Goal: Information Seeking & Learning: Find contact information

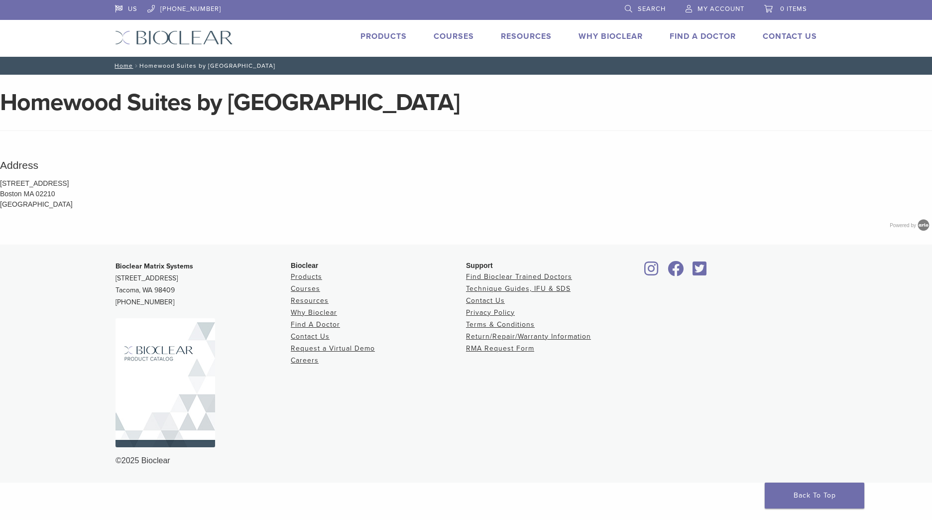
click at [548, 201] on p "[STREET_ADDRESS] [GEOGRAPHIC_DATA] [GEOGRAPHIC_DATA] 02210 [GEOGRAPHIC_DATA]" at bounding box center [466, 193] width 932 height 31
click at [402, 181] on p "[STREET_ADDRESS] [GEOGRAPHIC_DATA] [GEOGRAPHIC_DATA] 02210 [GEOGRAPHIC_DATA]" at bounding box center [466, 193] width 932 height 31
drag, startPoint x: 402, startPoint y: 181, endPoint x: 356, endPoint y: 157, distance: 52.1
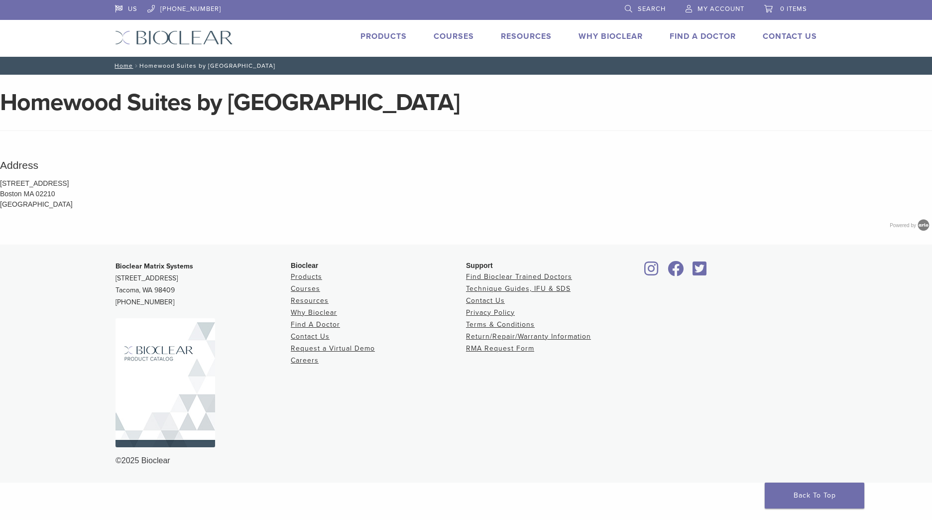
click at [375, 155] on div "Address [STREET_ADDRESS] [GEOGRAPHIC_DATA] [GEOGRAPHIC_DATA] 02210 [GEOGRAPHIC_…" at bounding box center [466, 198] width 932 height 93
click at [235, 214] on label "Address [STREET_ADDRESS] [GEOGRAPHIC_DATA] [GEOGRAPHIC_DATA] 02210 [GEOGRAPHIC_…" at bounding box center [466, 194] width 932 height 75
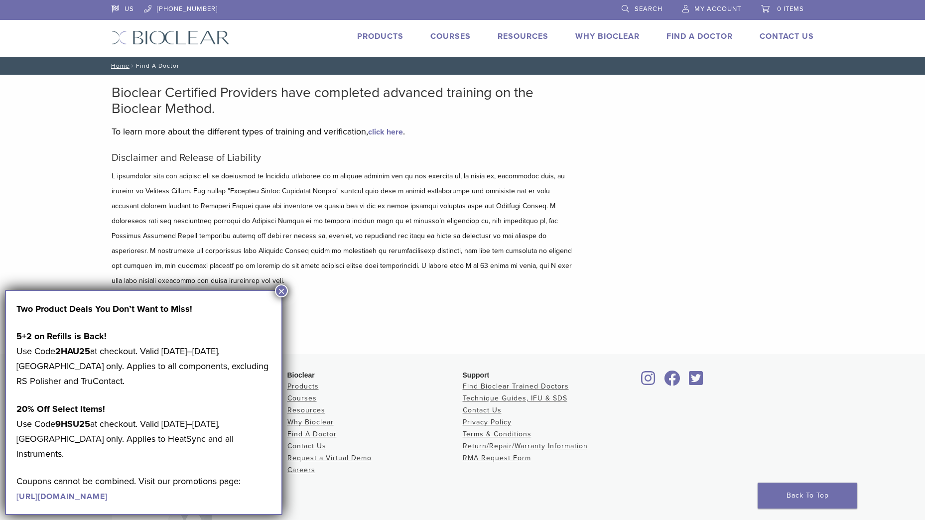
click at [757, 88] on div "Bioclear Certified Providers have completed advanced training on the Bioclear M…" at bounding box center [462, 214] width 717 height 279
